Goal: Task Accomplishment & Management: Manage account settings

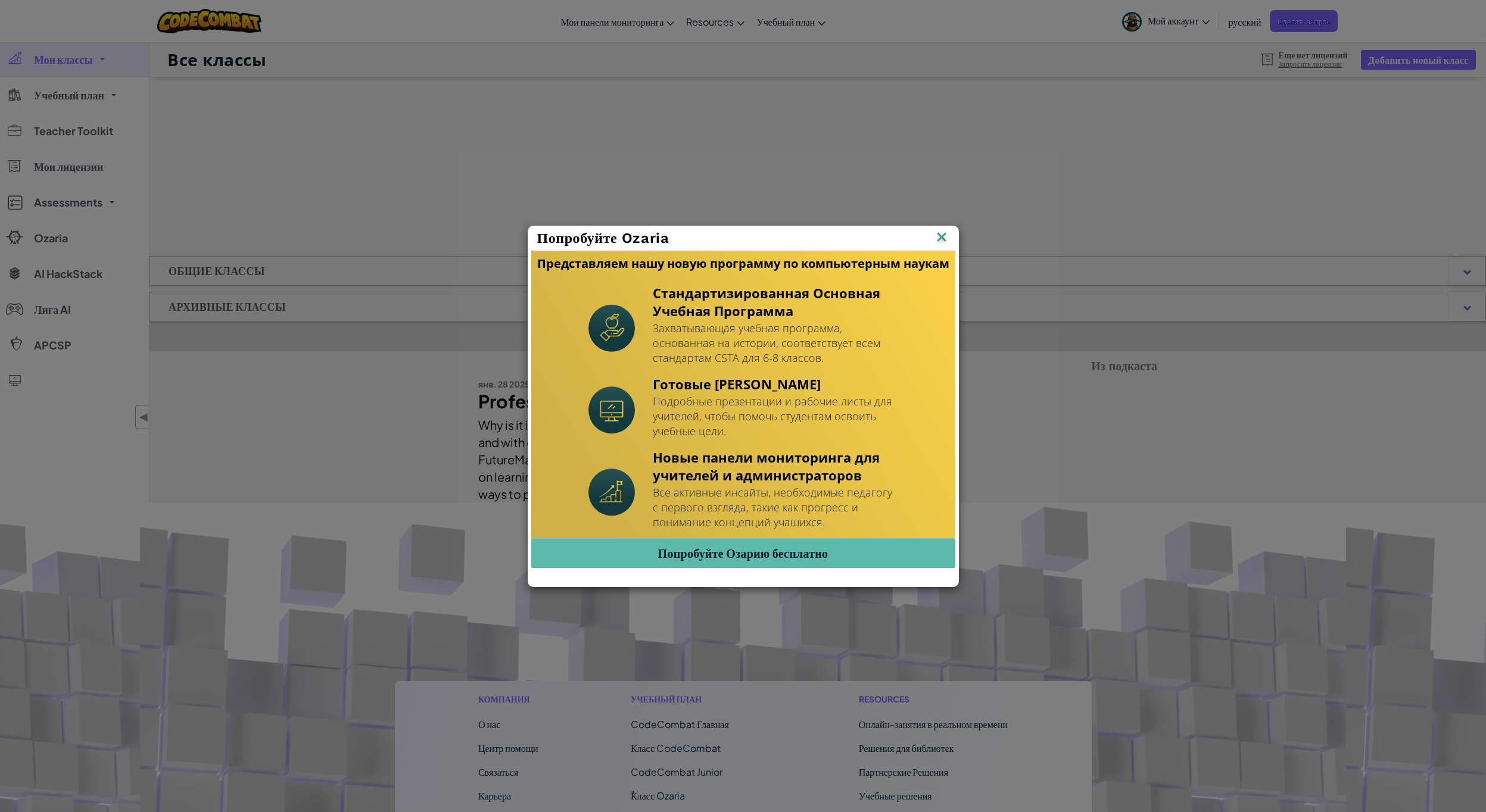
click at [933, 242] on div "Попробуйте Ozaria" at bounding box center [744, 238] width 412 height 18
click at [938, 242] on img at bounding box center [942, 238] width 16 height 18
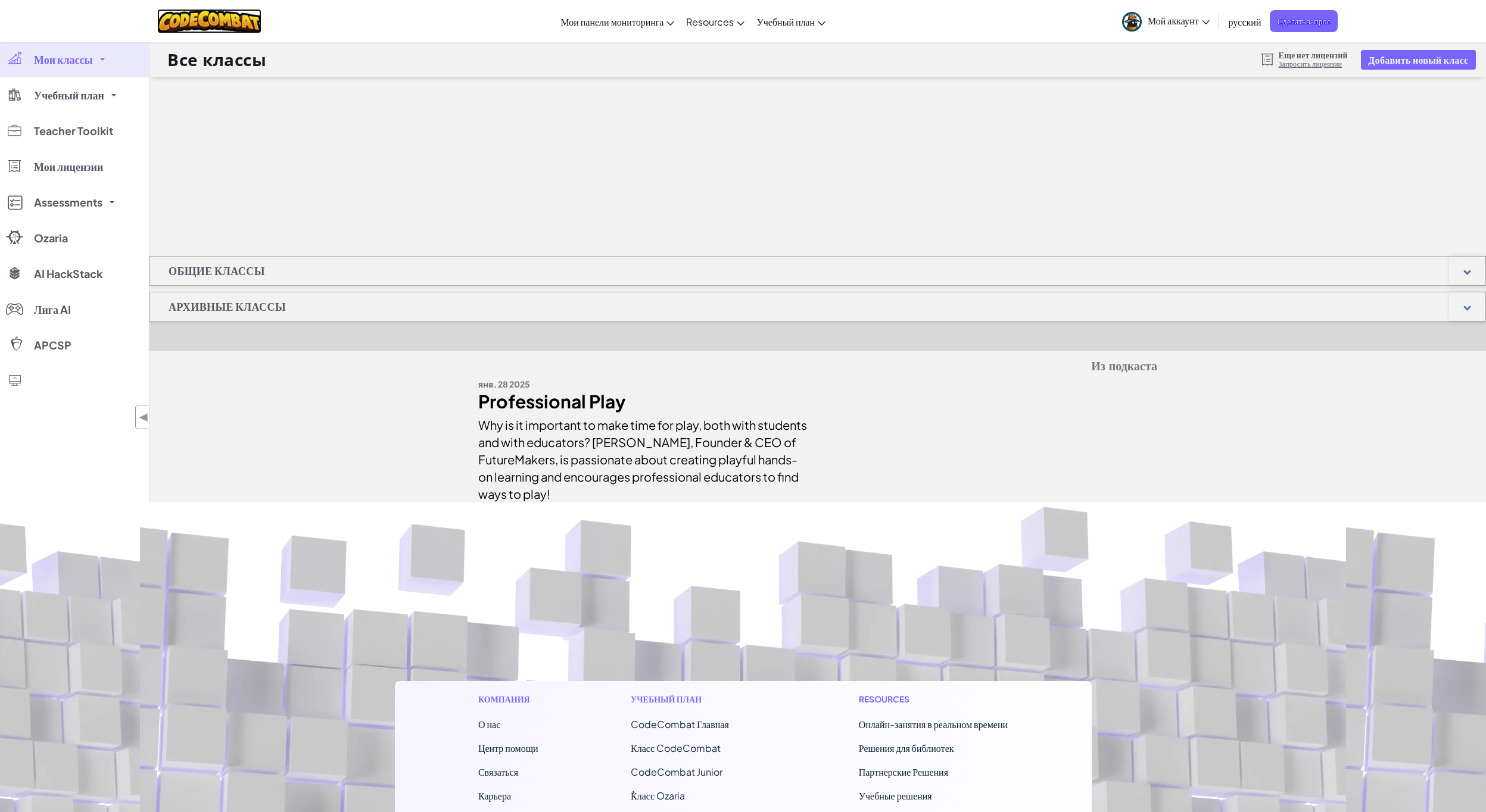
click at [187, 22] on img at bounding box center [209, 21] width 104 height 25
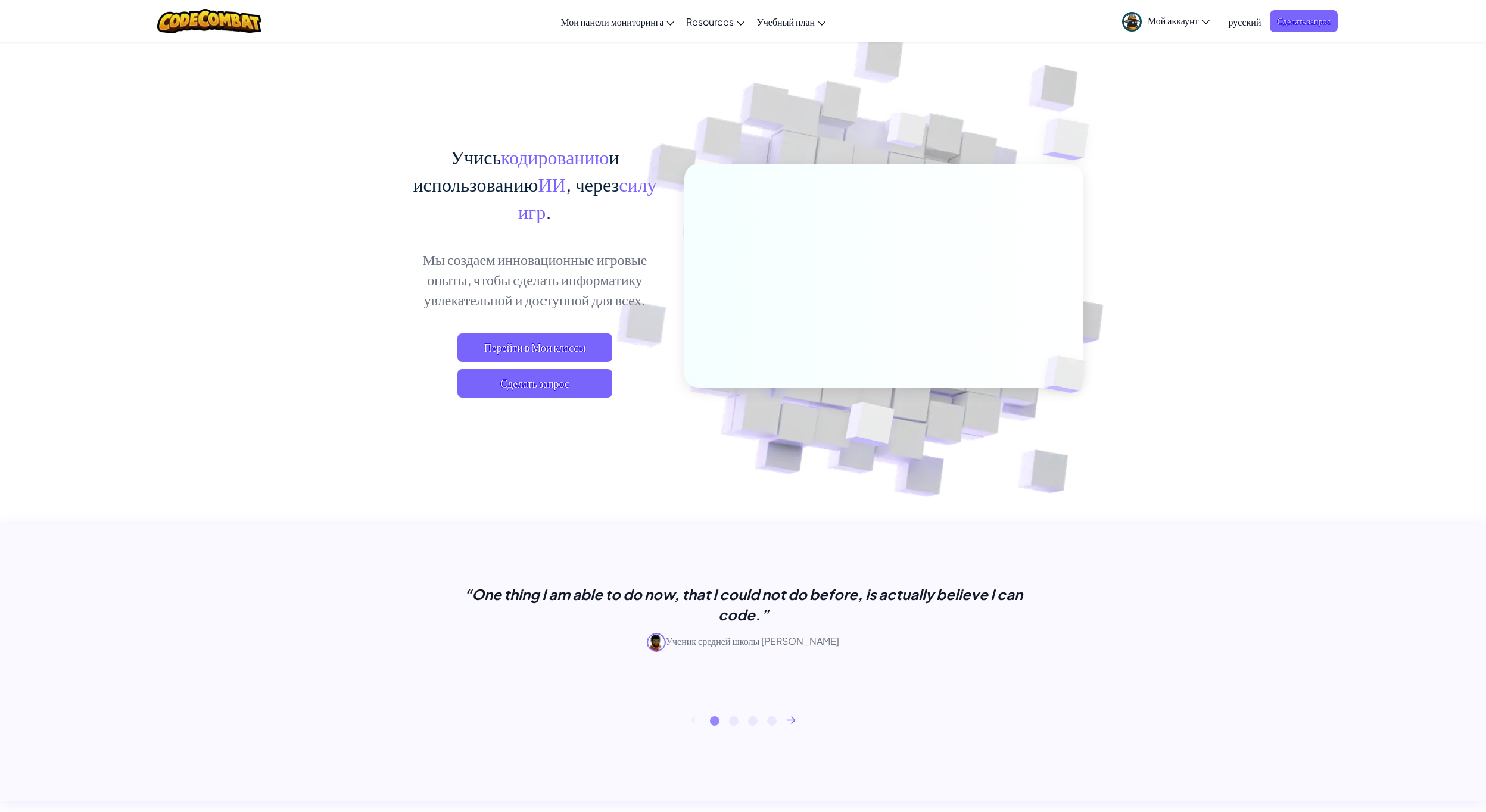
click at [1193, 22] on span "Мой аккаунт" at bounding box center [1178, 20] width 62 height 12
click at [1192, 188] on link "Тестировать как ученик" at bounding box center [1177, 186] width 120 height 18
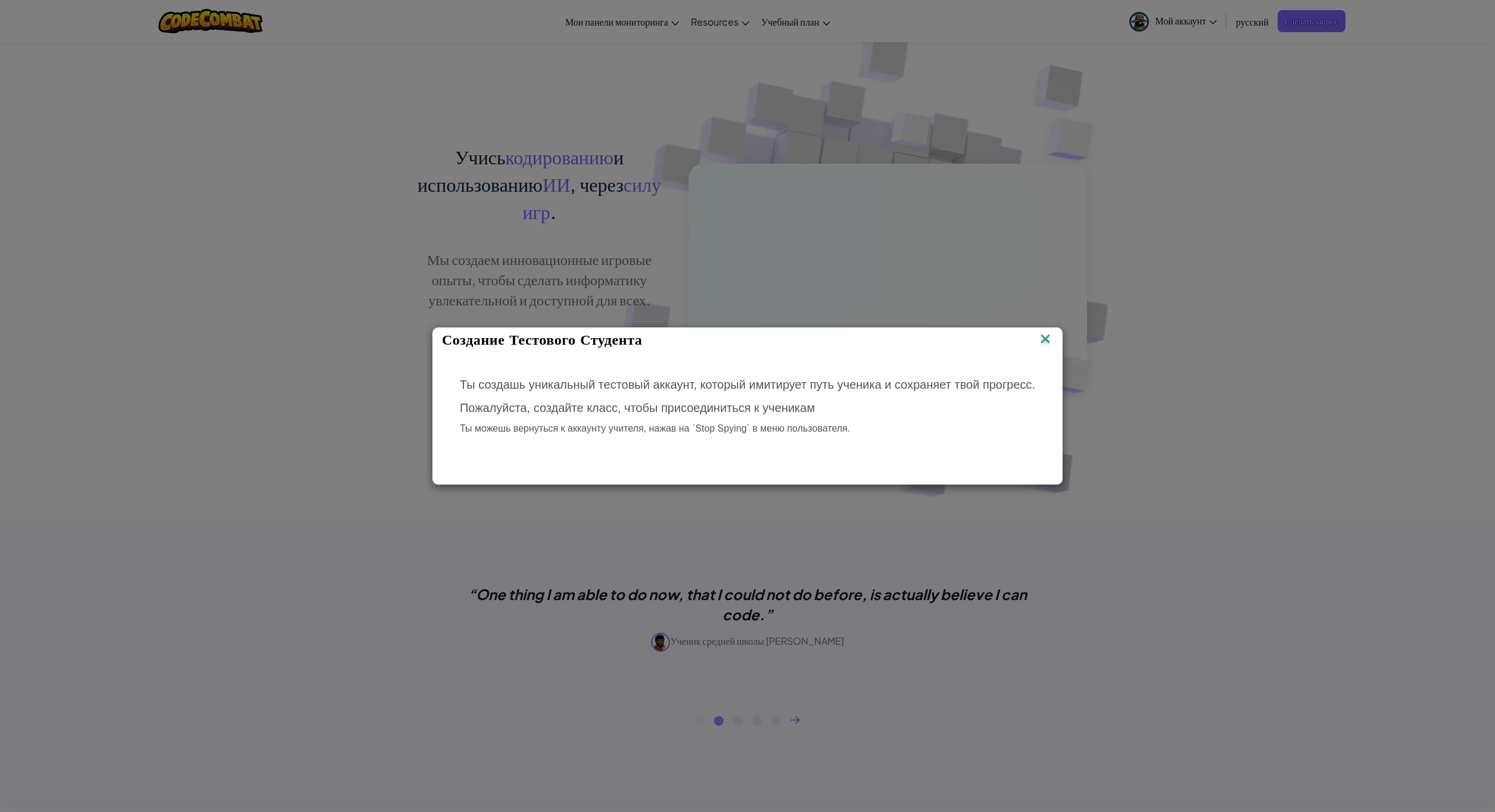
click at [794, 383] on p "Ты создашь уникальный тестовый аккаунт, который имитирует путь ученика и сохран…" at bounding box center [748, 384] width 576 height 17
click at [773, 406] on p "Пожалуйста, создайте класс, чтобы присоединиться к ученикам" at bounding box center [748, 408] width 576 height 17
click at [1043, 344] on img at bounding box center [1045, 340] width 16 height 18
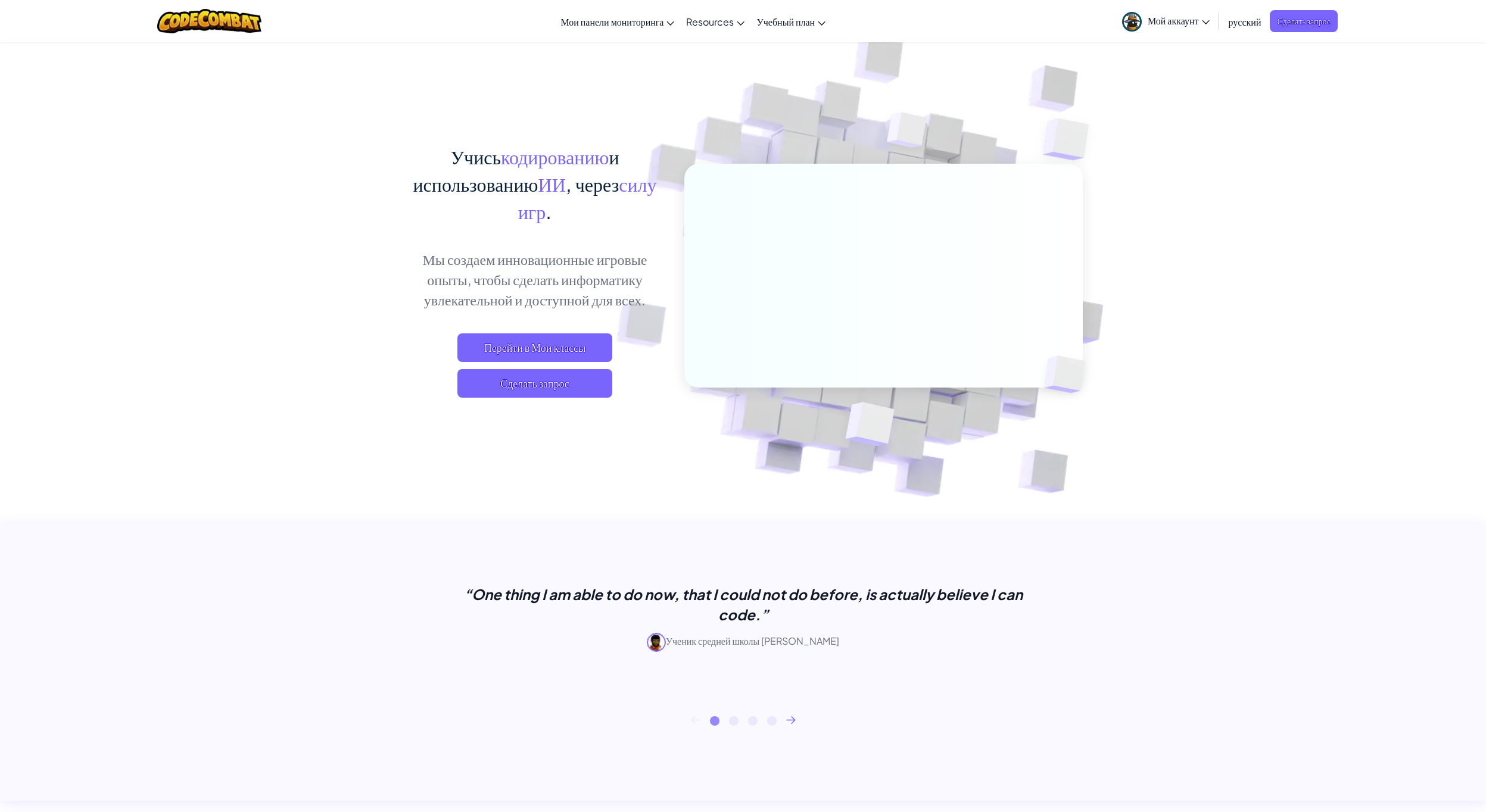
click at [1197, 21] on span "Мой аккаунт" at bounding box center [1178, 20] width 62 height 12
click at [1197, 204] on link "Выйти" at bounding box center [1177, 204] width 120 height 18
